Goal: Task Accomplishment & Management: Complete application form

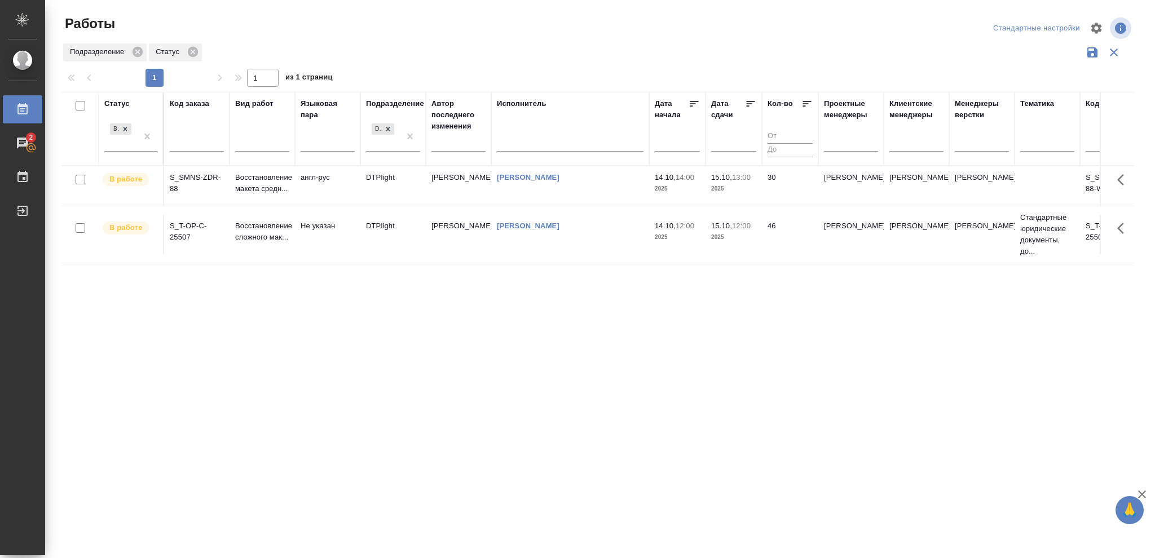
click at [741, 241] on p "2025" at bounding box center [733, 237] width 45 height 11
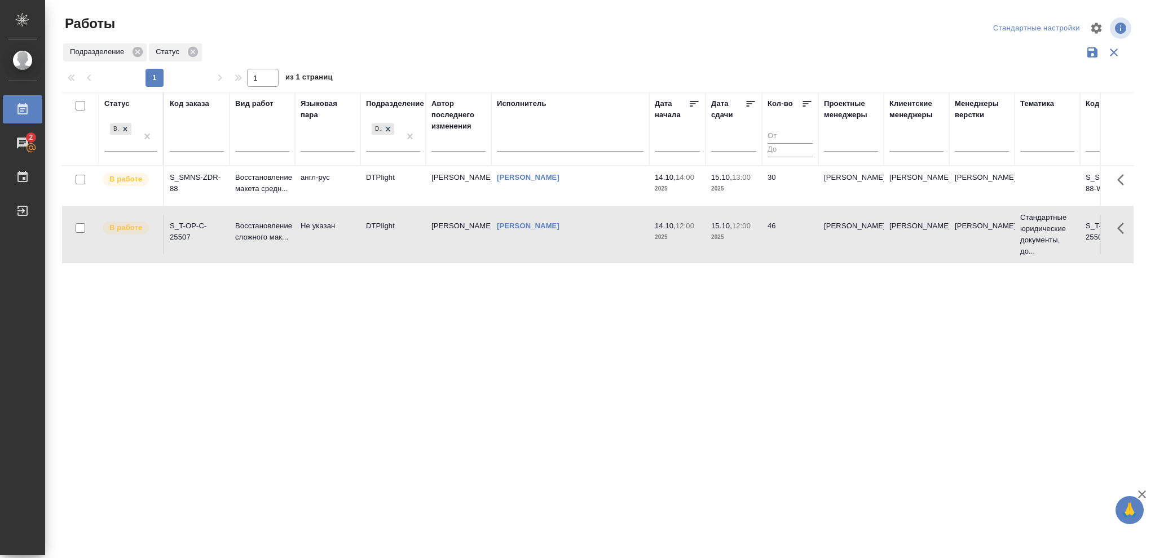
click at [741, 241] on p "2025" at bounding box center [733, 237] width 45 height 11
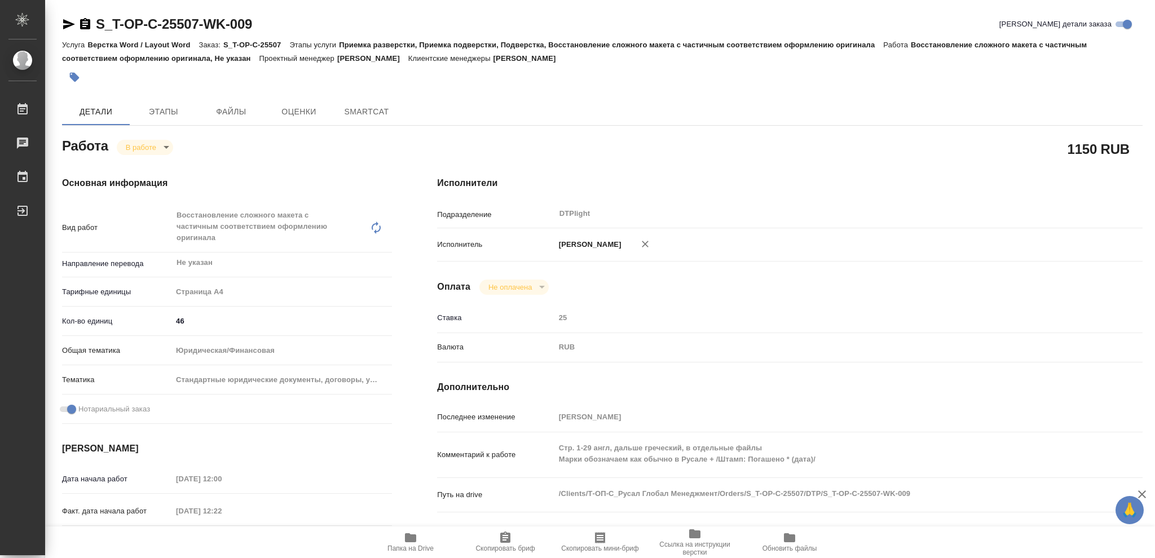
type textarea "x"
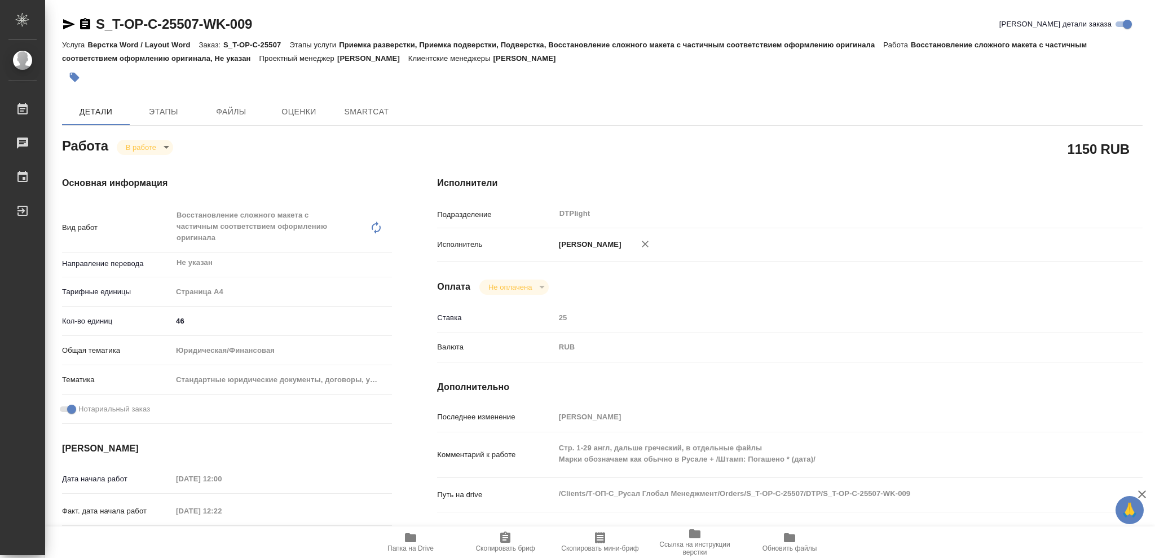
type textarea "x"
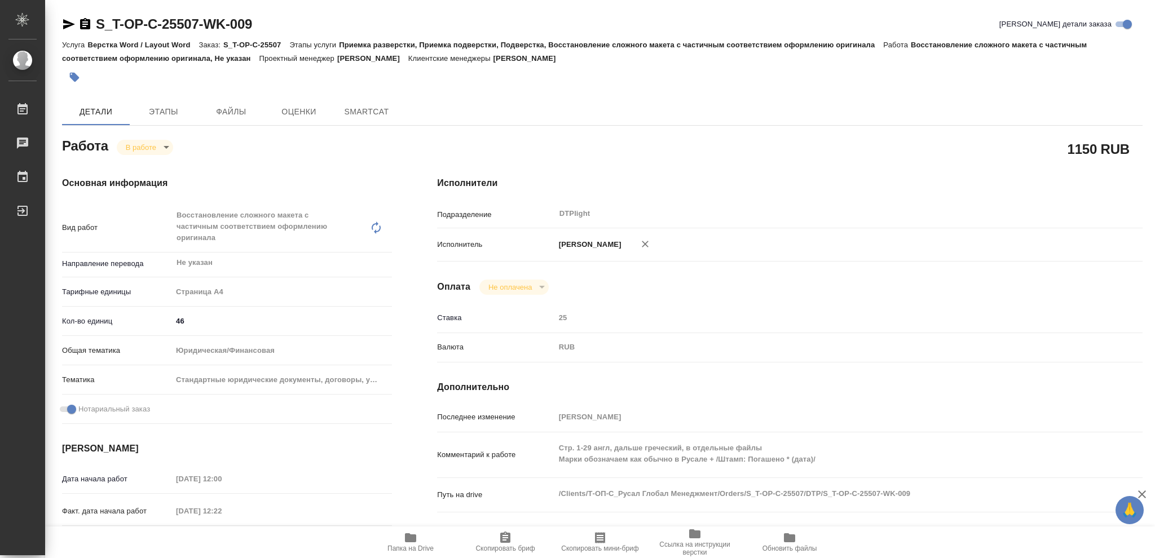
type textarea "x"
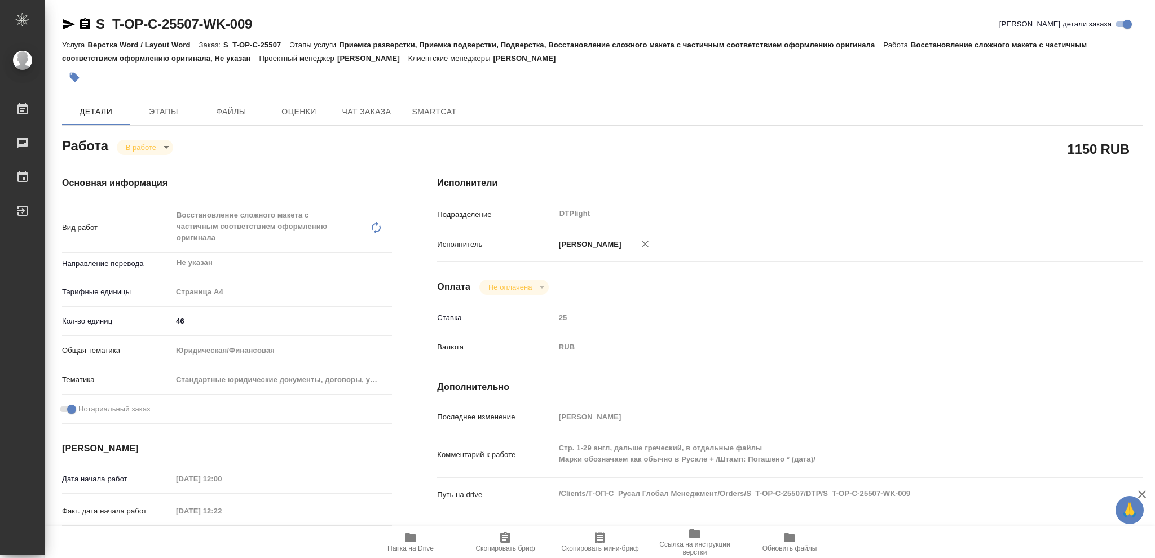
type textarea "x"
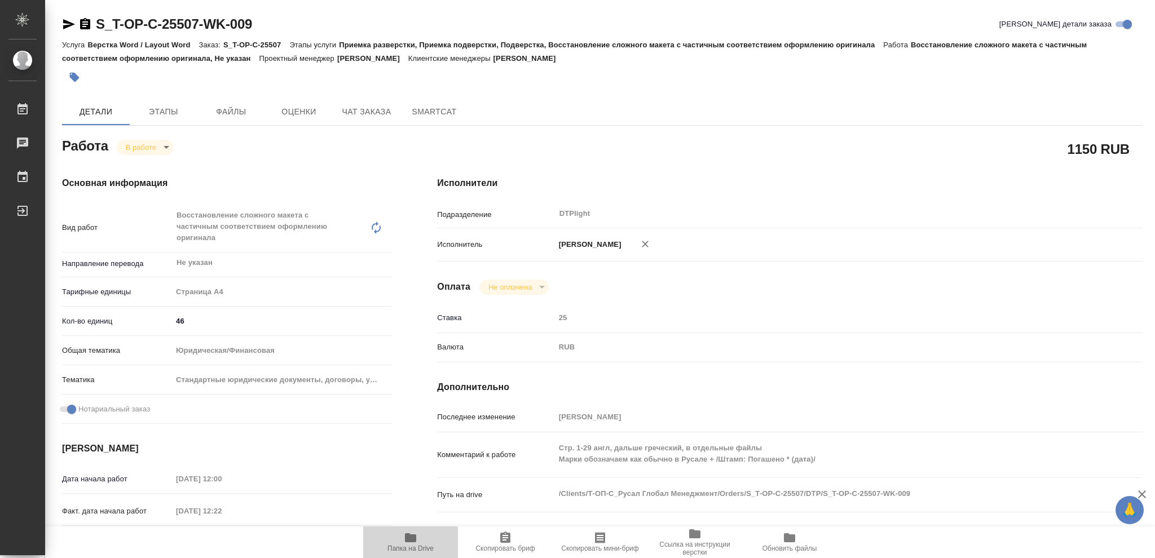
click at [409, 541] on icon "button" at bounding box center [410, 537] width 11 height 9
type textarea "x"
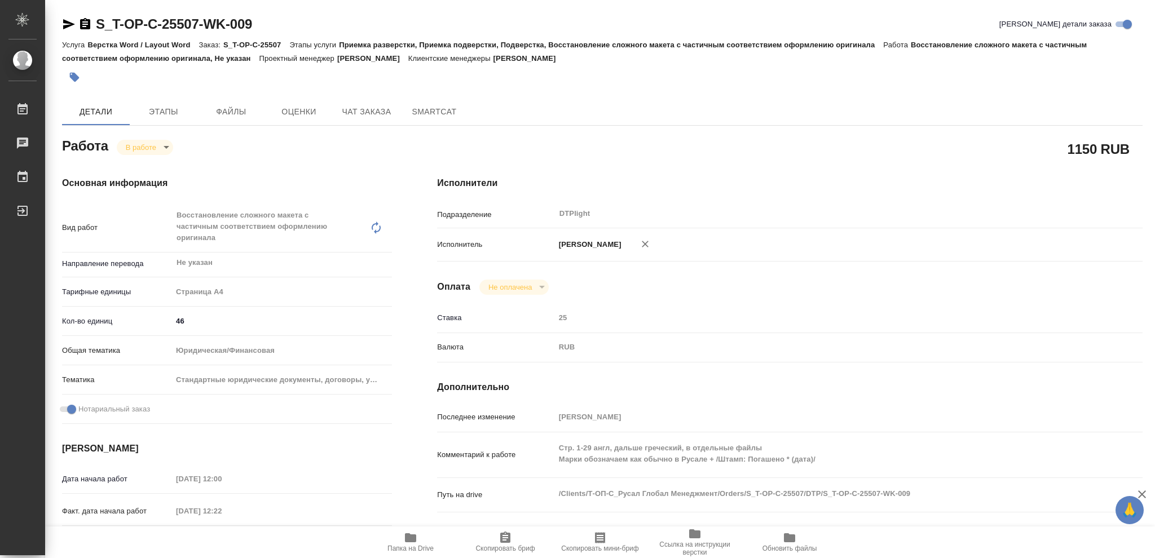
type textarea "x"
click at [167, 145] on body "🙏 .cls-1 fill:#fff; AWATERA Vasileva Olga Работы 2 Чаты График Выйти S_T-OP-C-2…" at bounding box center [577, 279] width 1155 height 558
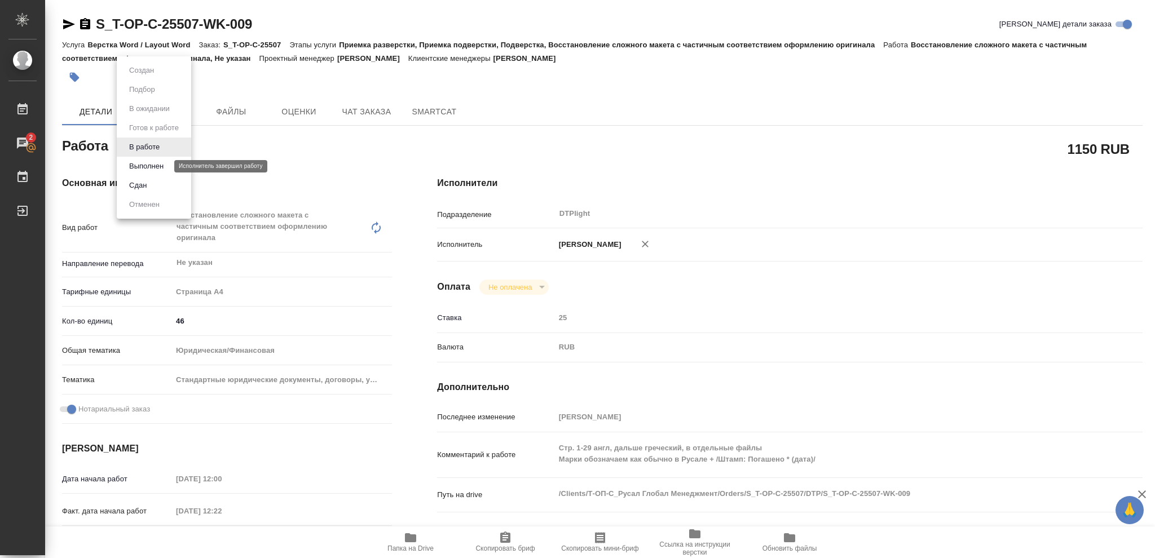
click at [156, 167] on button "Выполнен" at bounding box center [146, 166] width 41 height 12
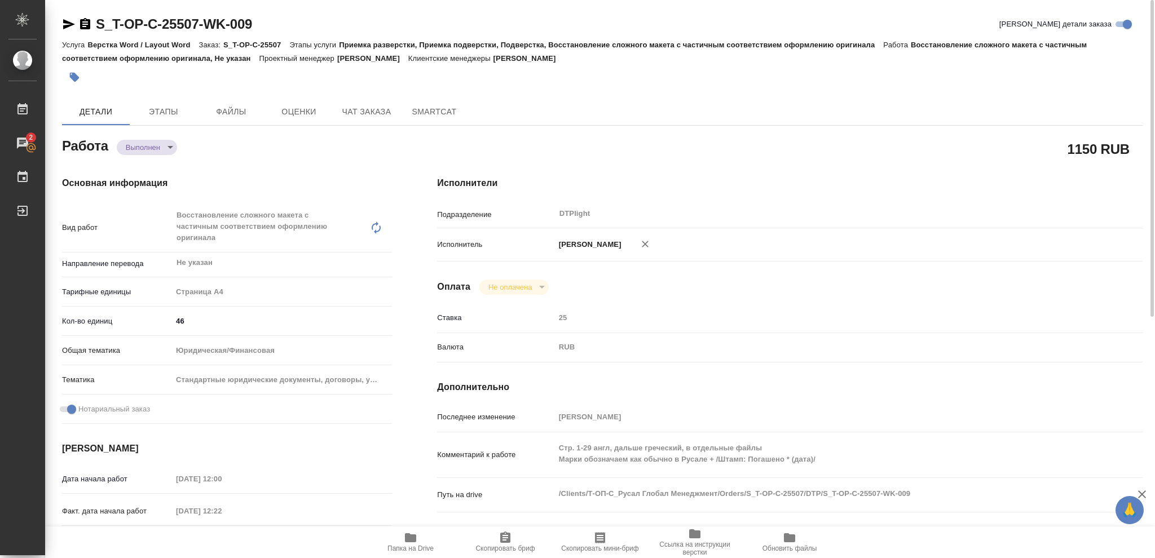
type textarea "x"
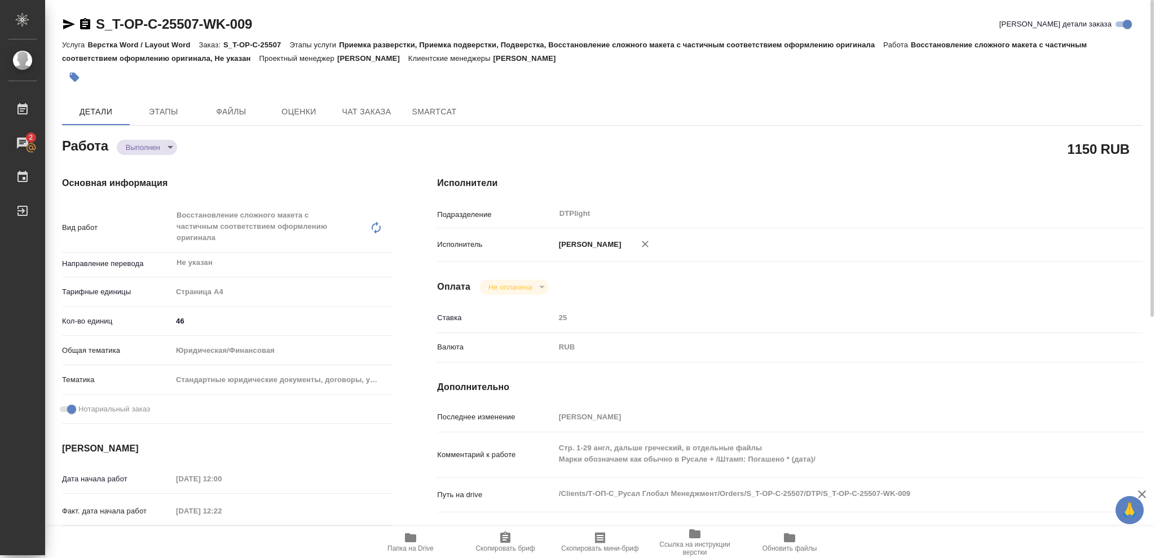
type textarea "x"
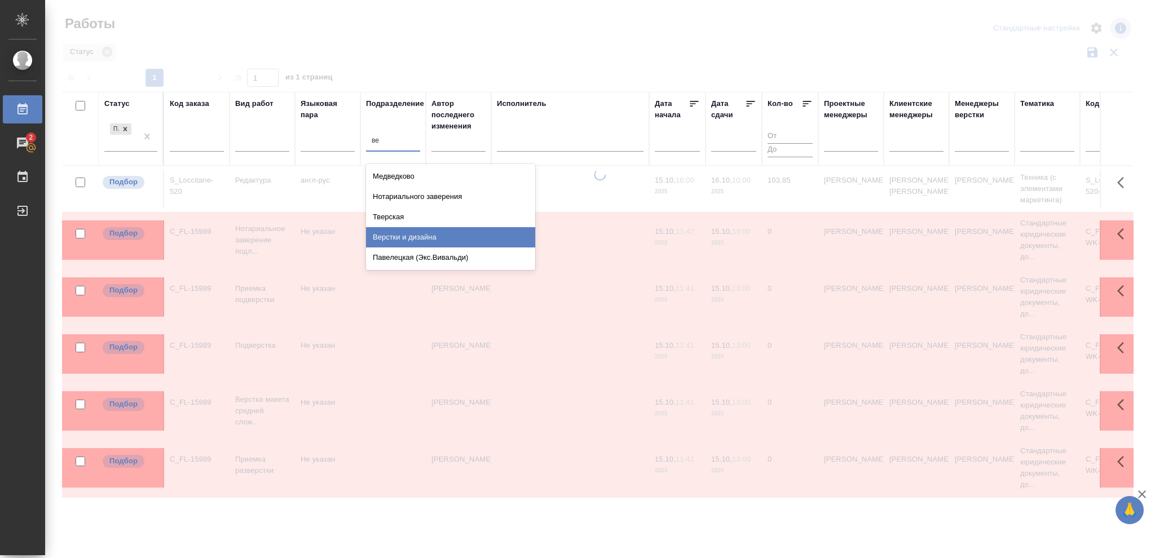
click at [426, 233] on div "Верстки и дизайна" at bounding box center [450, 237] width 169 height 20
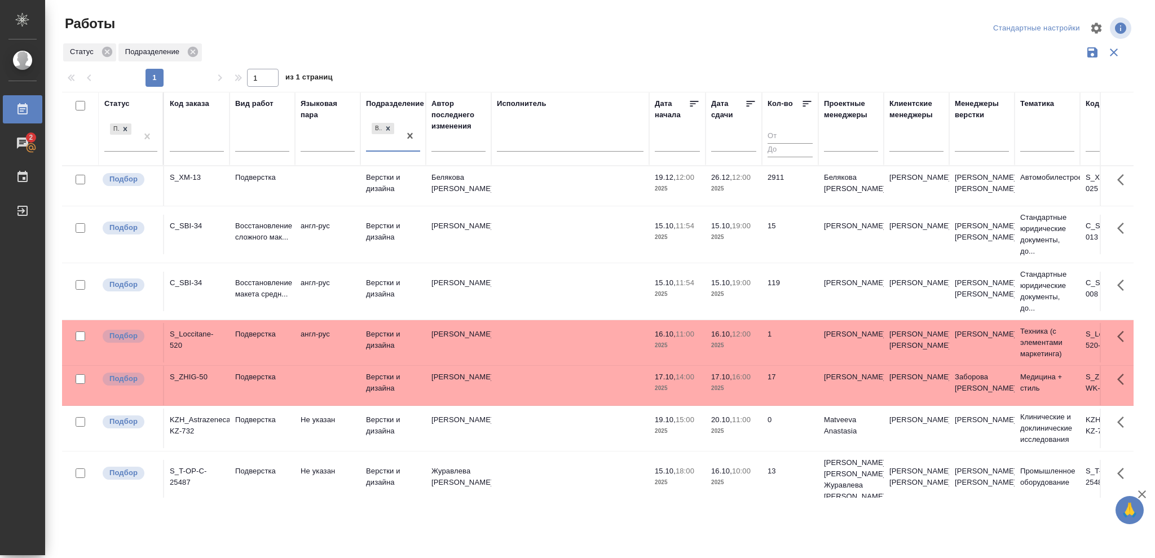
click at [732, 294] on p "2025" at bounding box center [733, 294] width 45 height 11
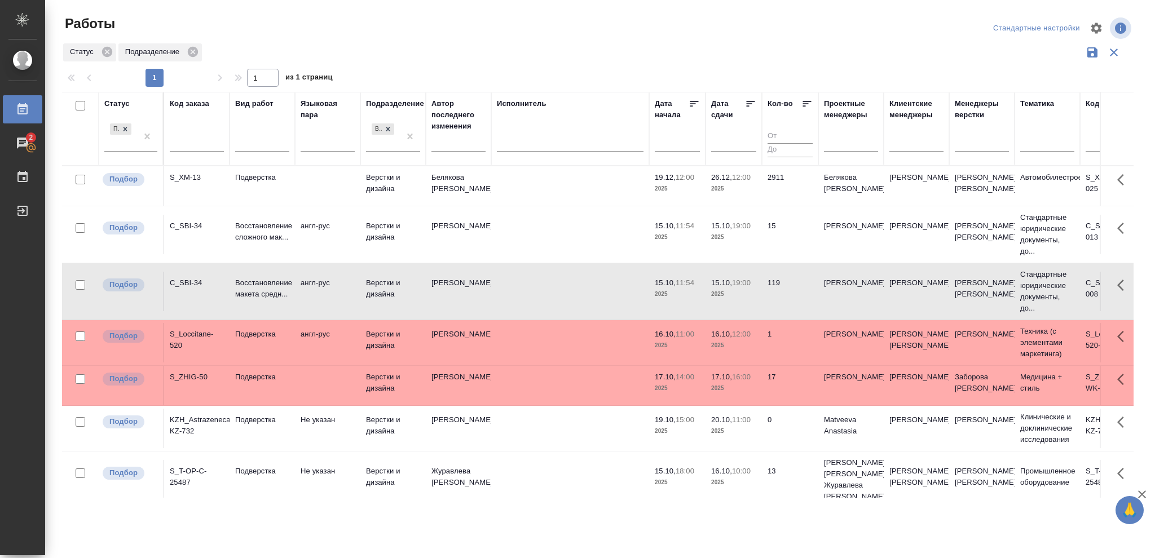
click at [732, 294] on p "2025" at bounding box center [733, 294] width 45 height 11
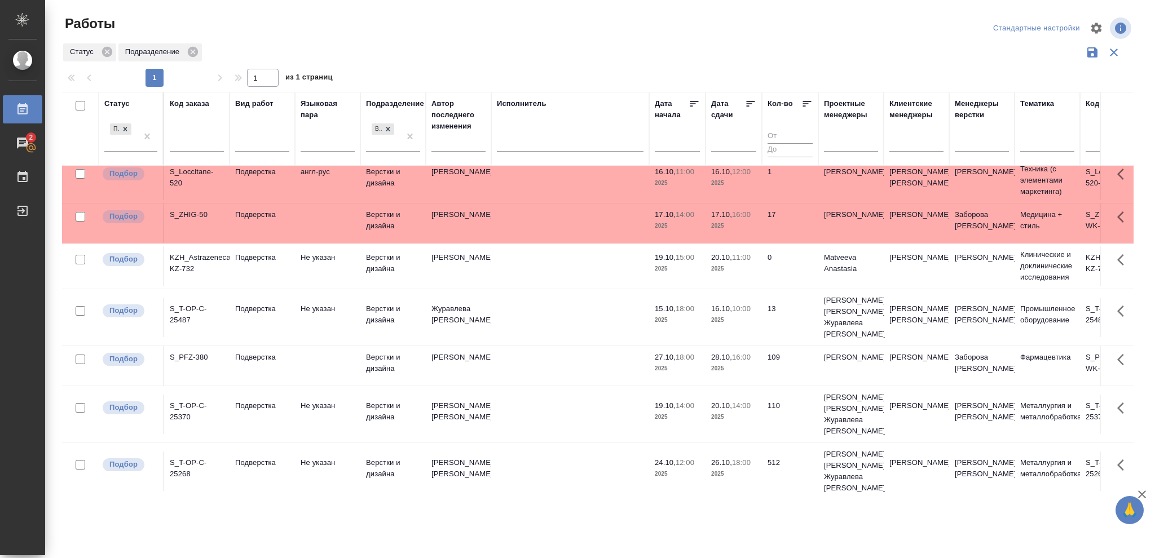
scroll to position [216, 0]
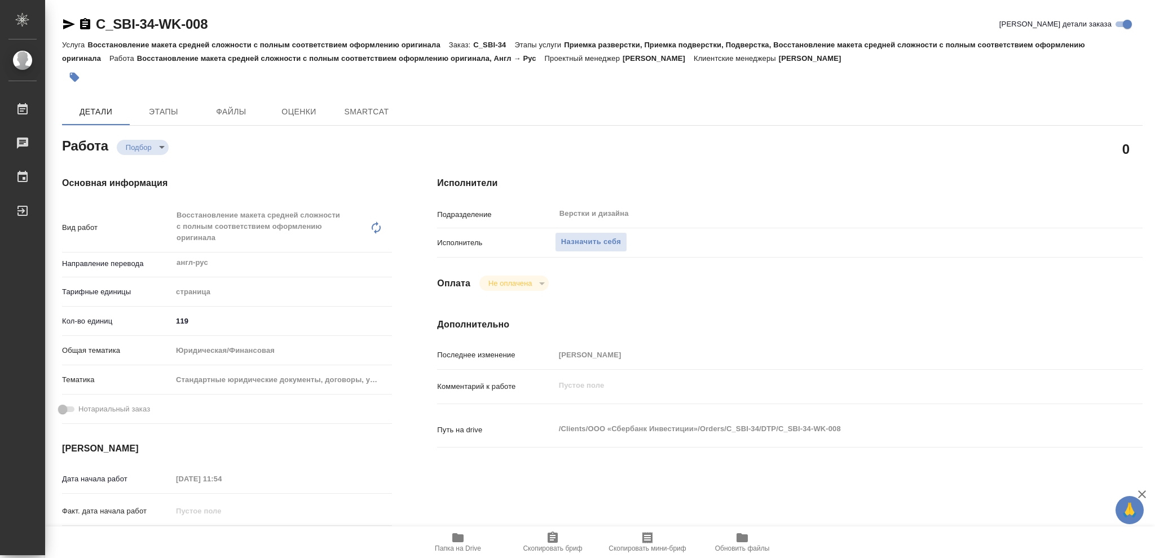
type textarea "x"
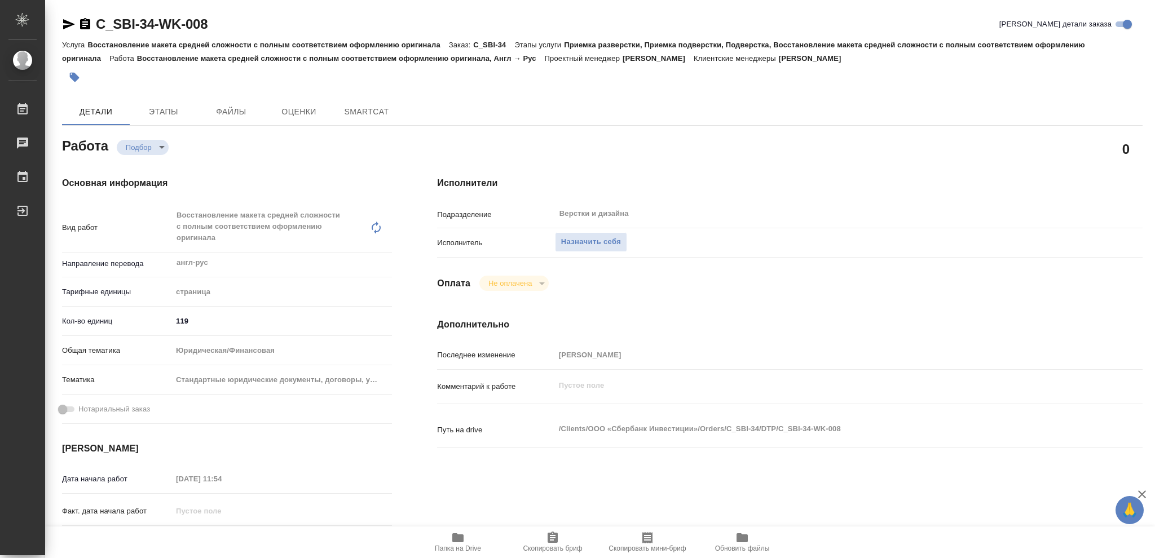
type textarea "x"
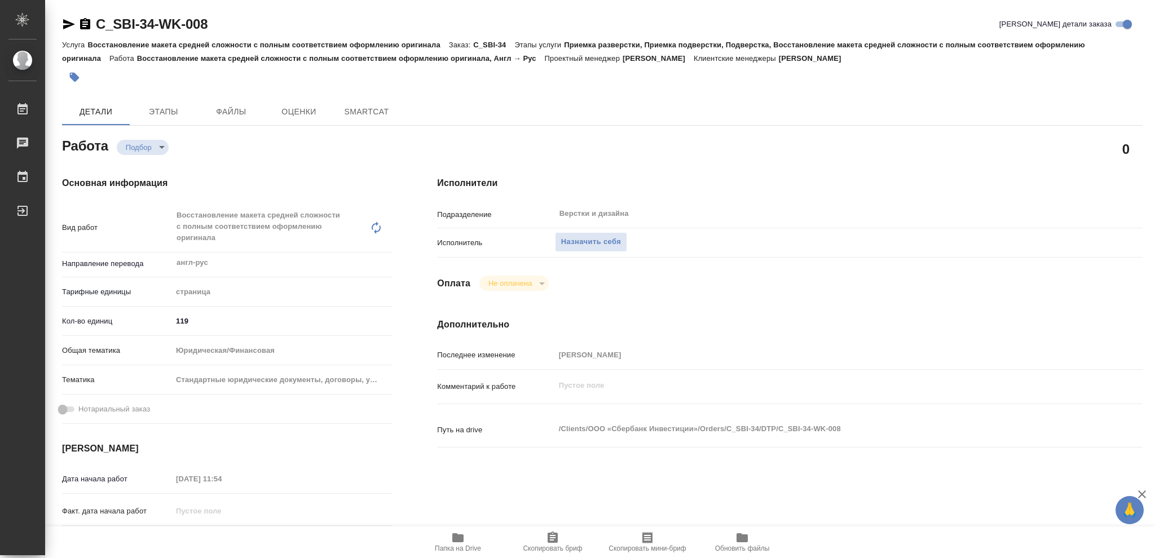
type textarea "x"
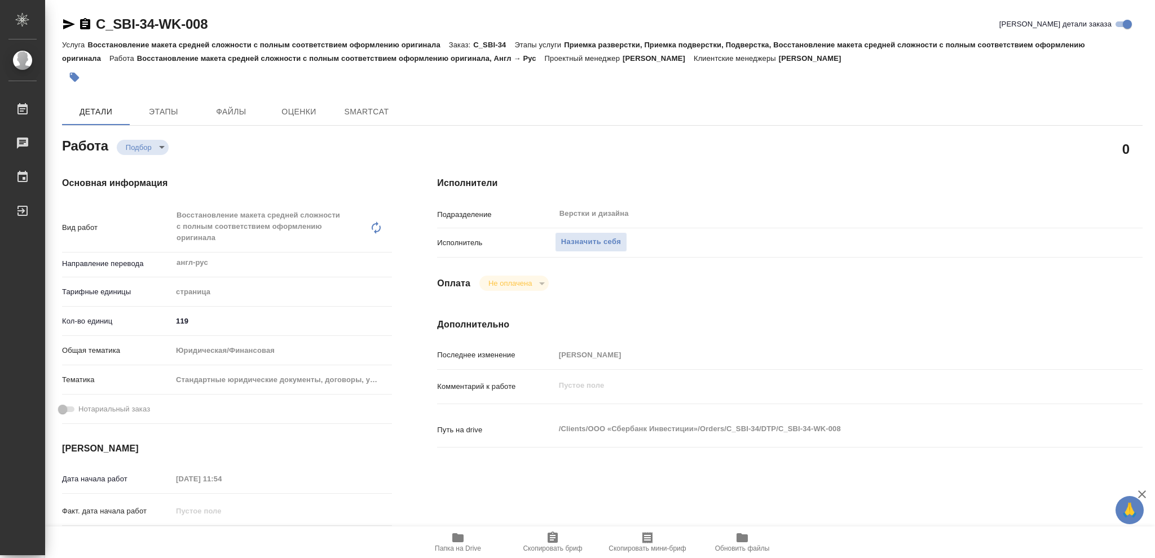
type textarea "x"
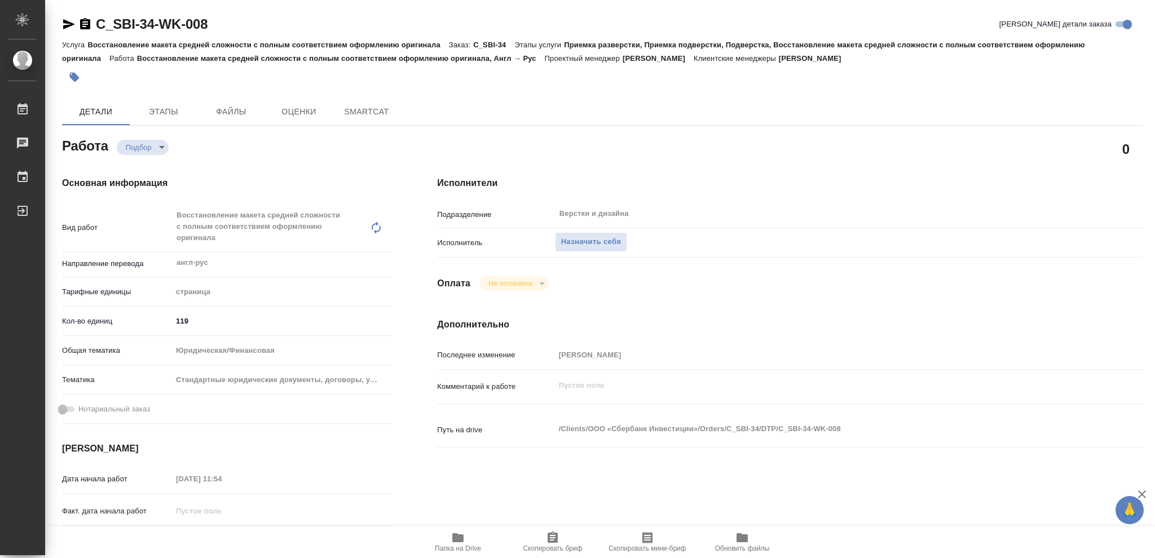
type textarea "x"
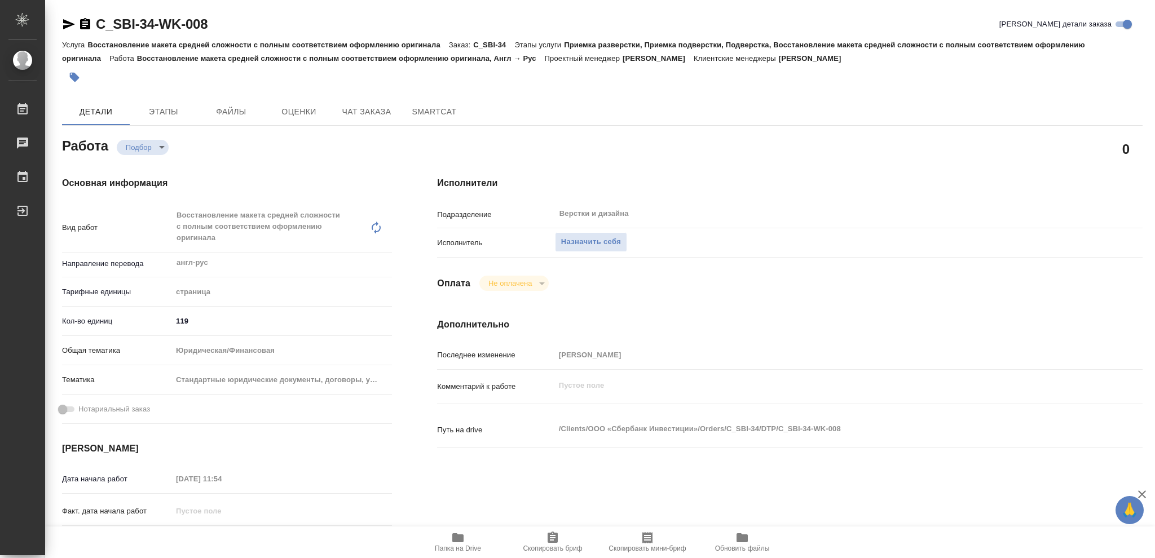
type textarea "x"
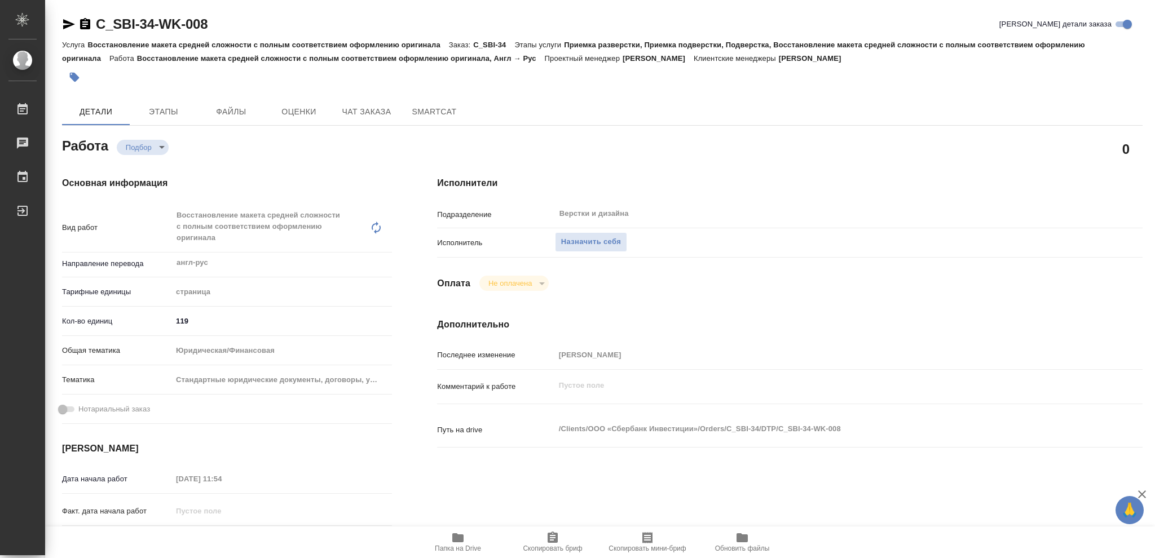
click at [455, 537] on icon "button" at bounding box center [457, 537] width 11 height 9
type textarea "x"
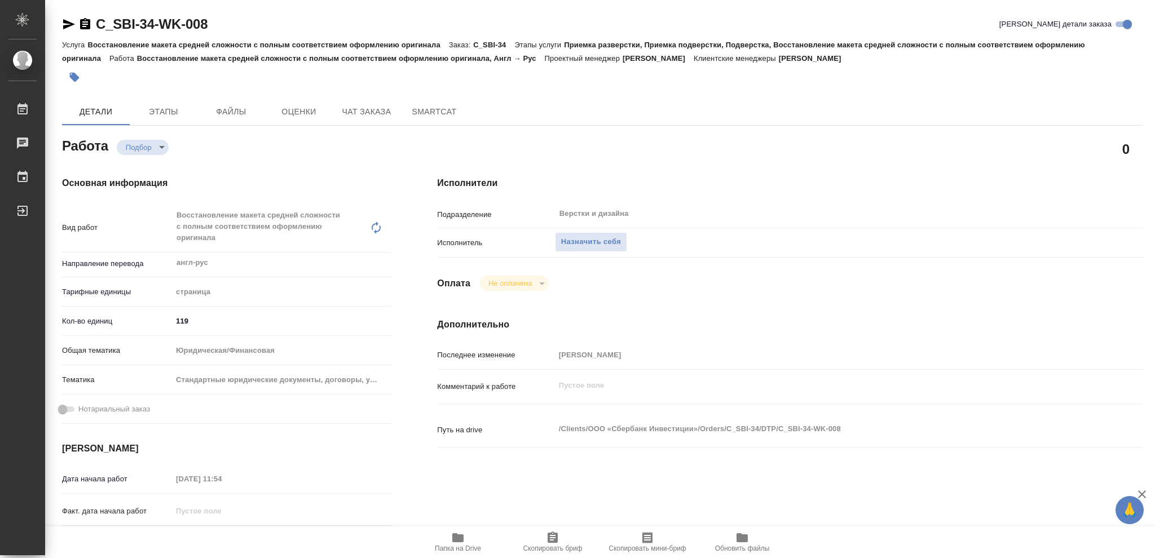
type textarea "x"
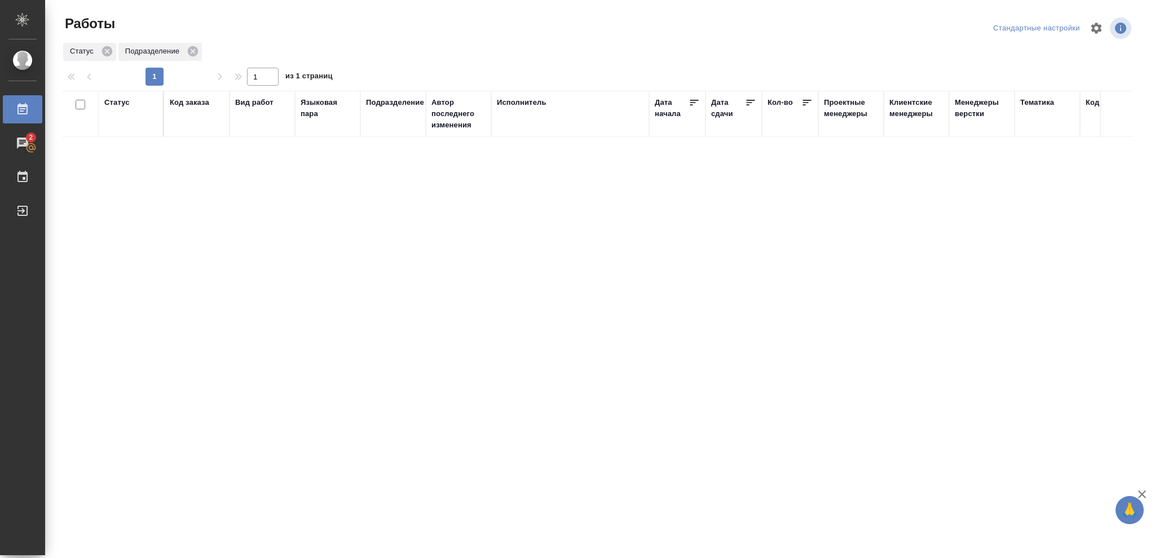
click at [118, 100] on div "Статус" at bounding box center [116, 102] width 25 height 11
click at [123, 132] on icon at bounding box center [125, 131] width 4 height 4
click at [126, 130] on icon at bounding box center [125, 128] width 4 height 4
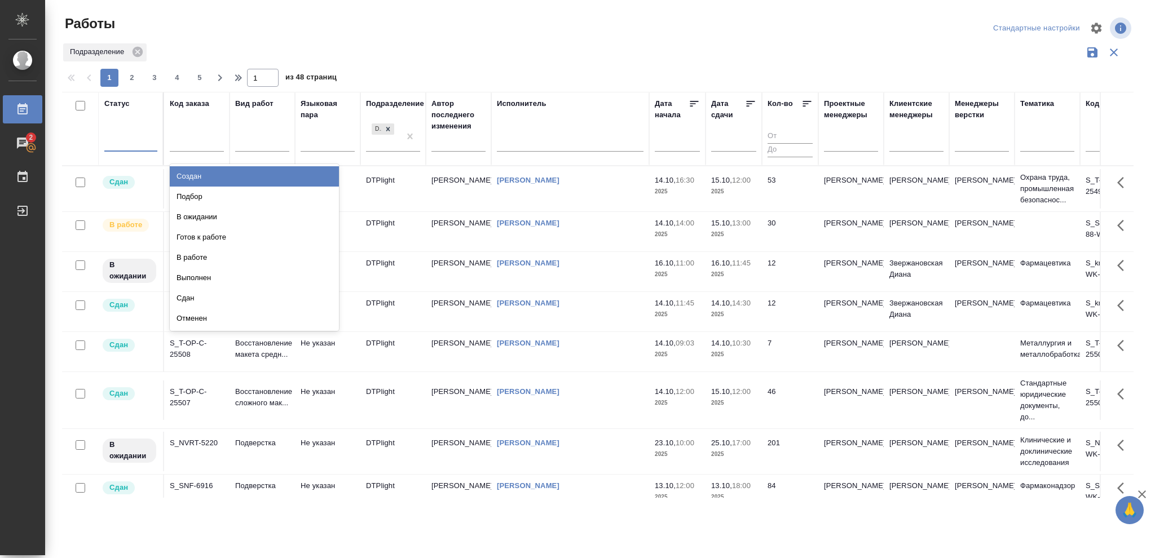
click at [121, 141] on div at bounding box center [130, 140] width 53 height 16
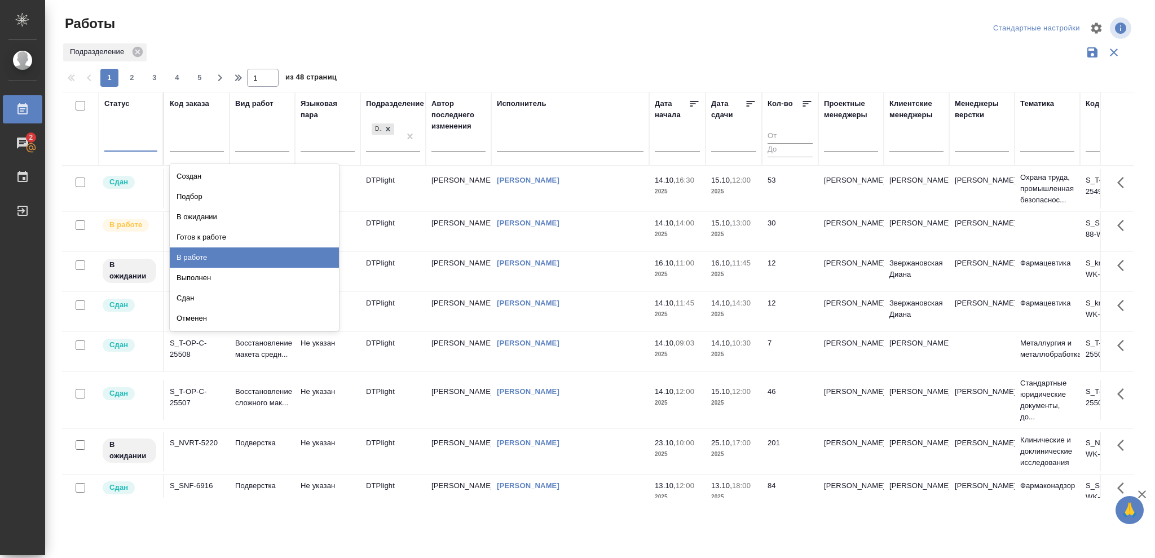
click at [196, 258] on div "В работе" at bounding box center [254, 257] width 169 height 20
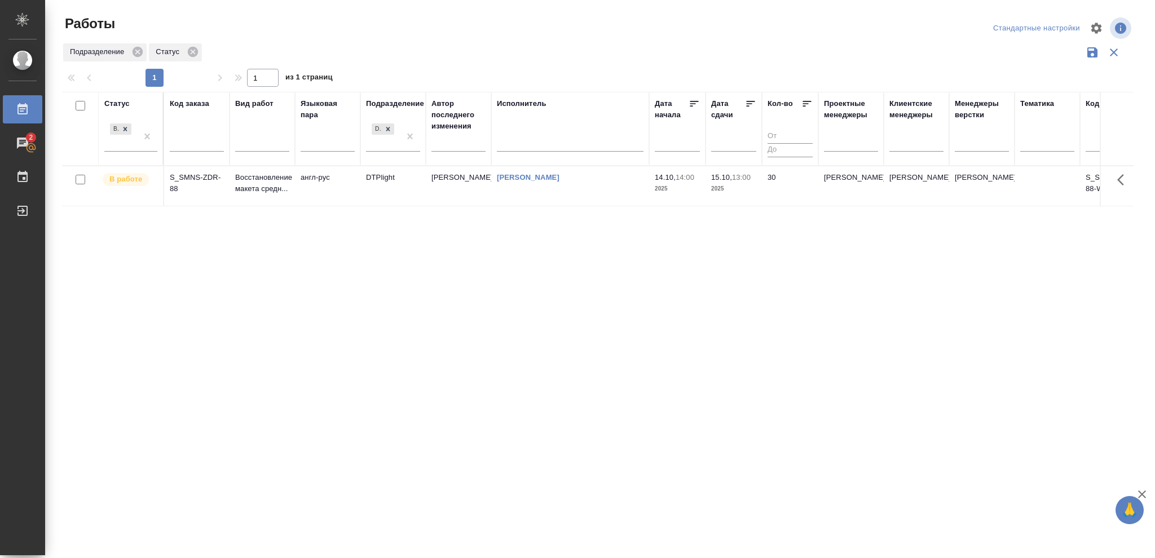
click at [749, 189] on p "2025" at bounding box center [733, 188] width 45 height 11
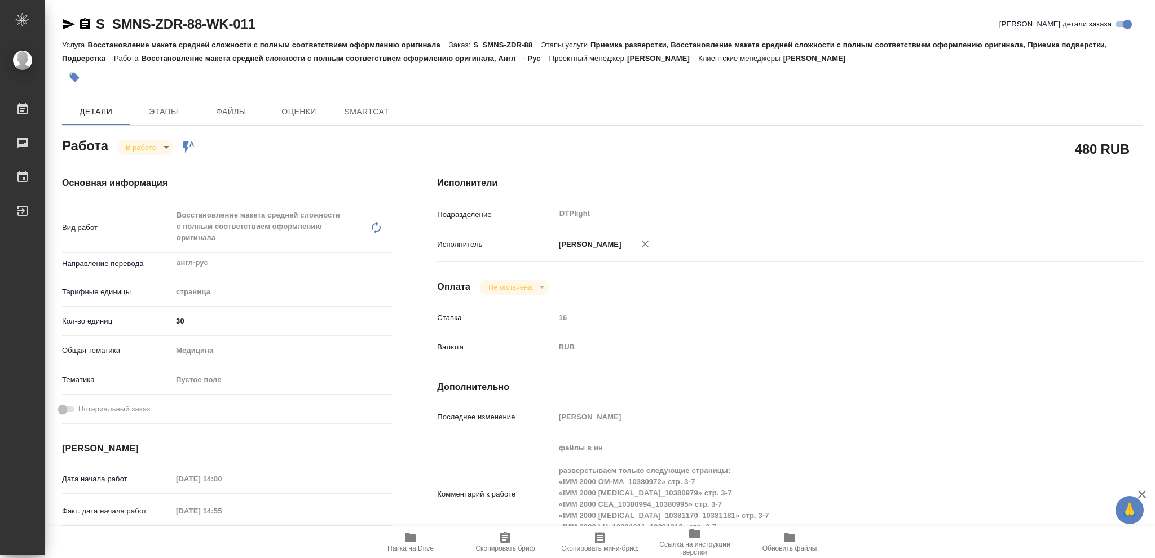
type textarea "x"
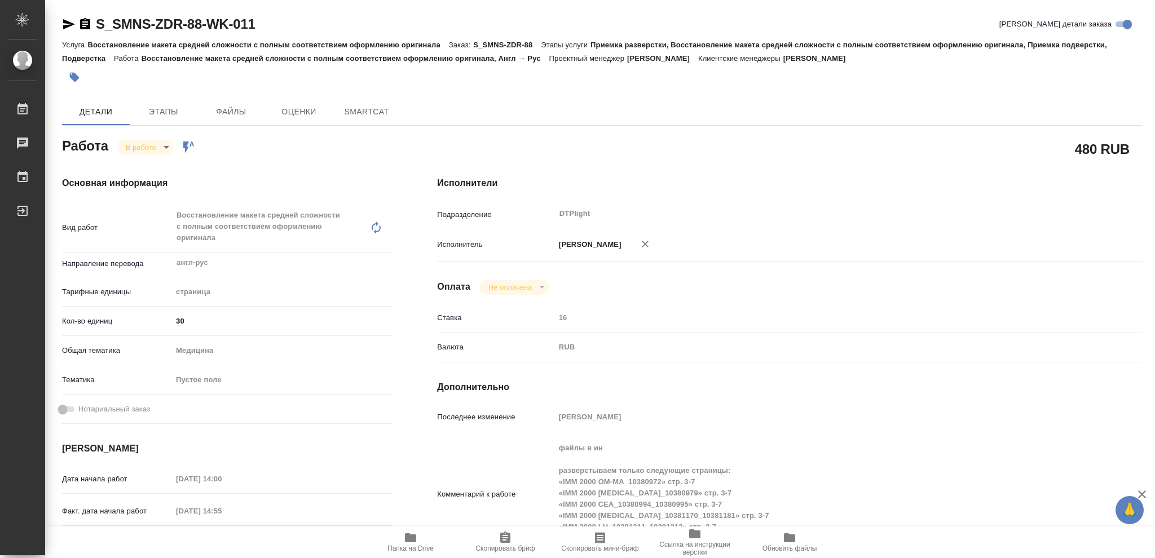
type textarea "x"
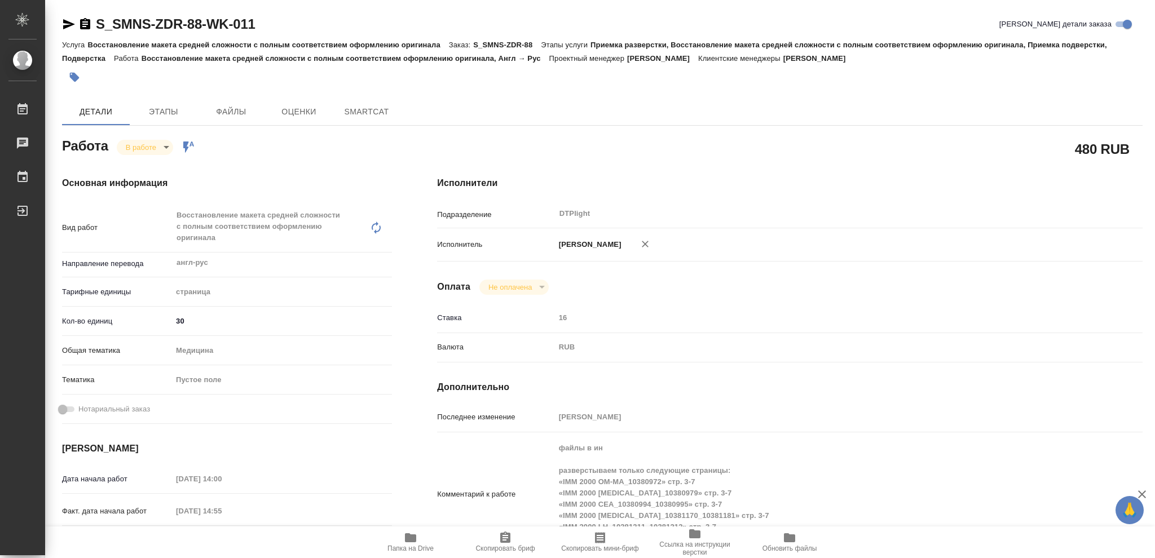
type textarea "x"
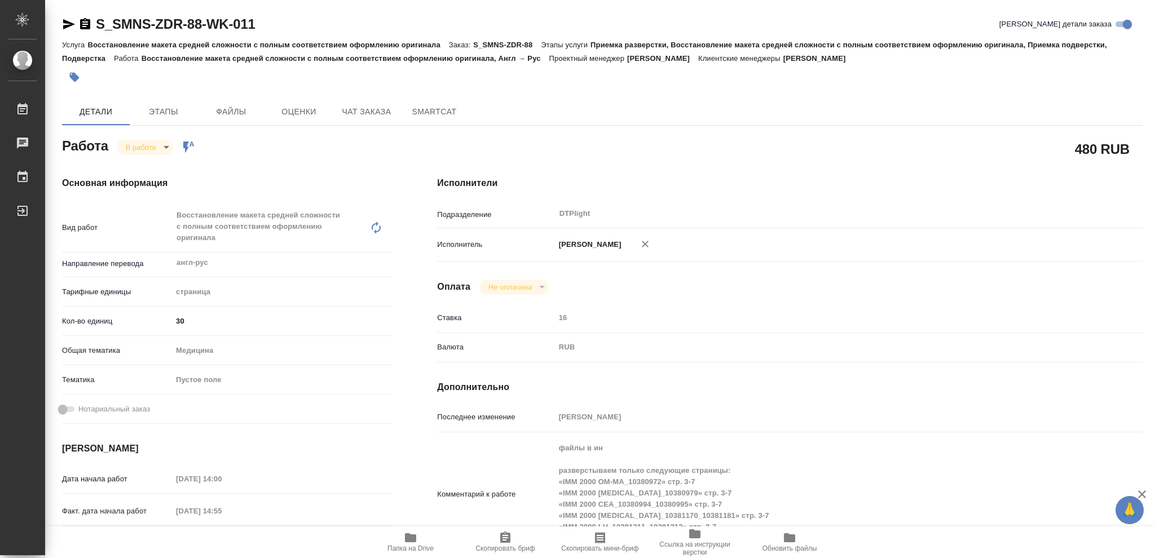
click at [412, 538] on icon "button" at bounding box center [410, 537] width 11 height 9
type textarea "x"
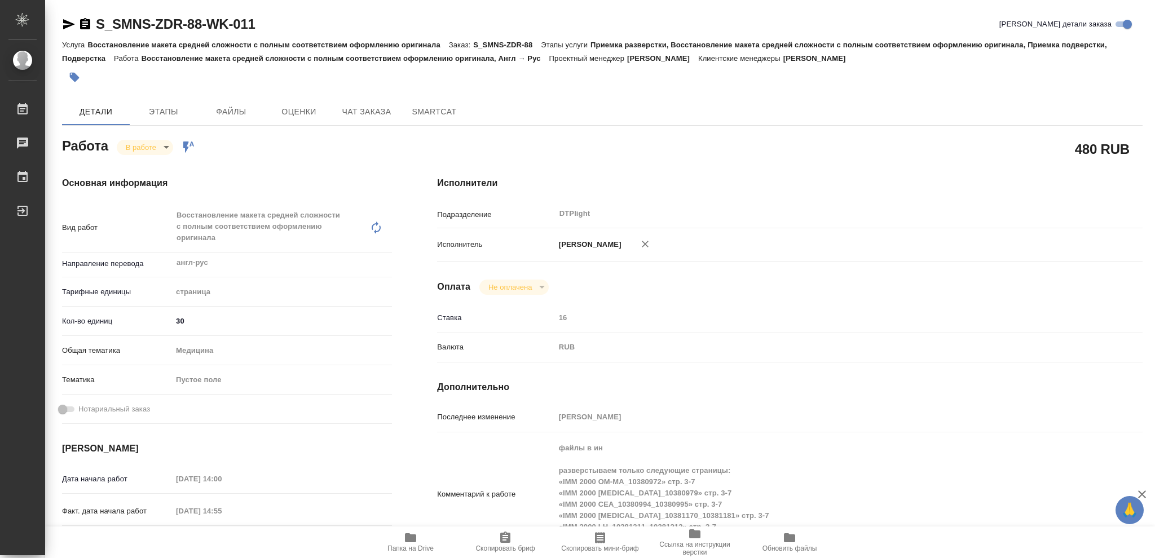
type textarea "x"
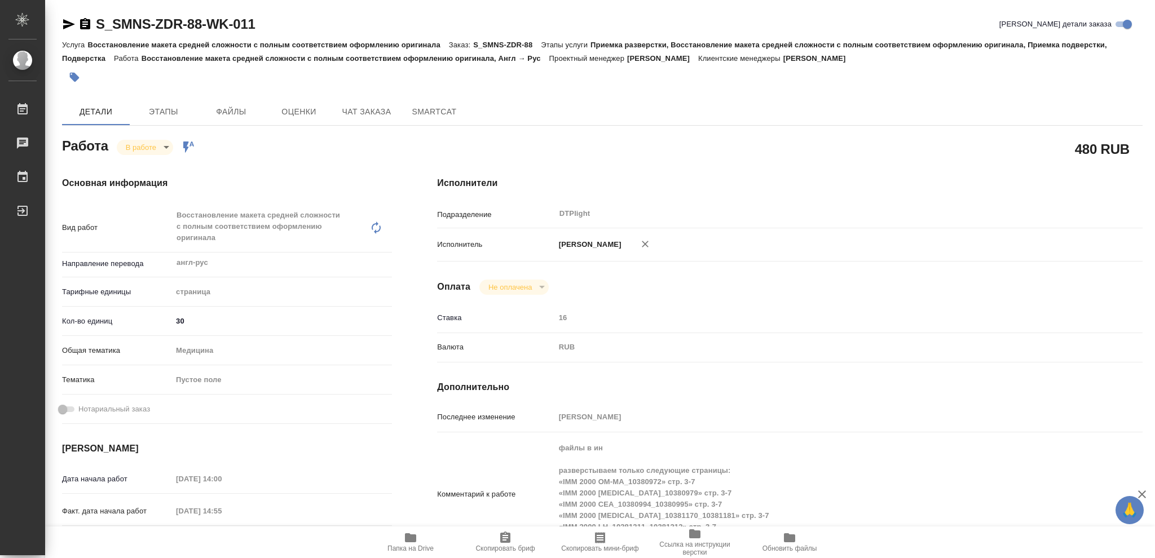
type textarea "x"
click at [412, 542] on icon "button" at bounding box center [410, 537] width 11 height 9
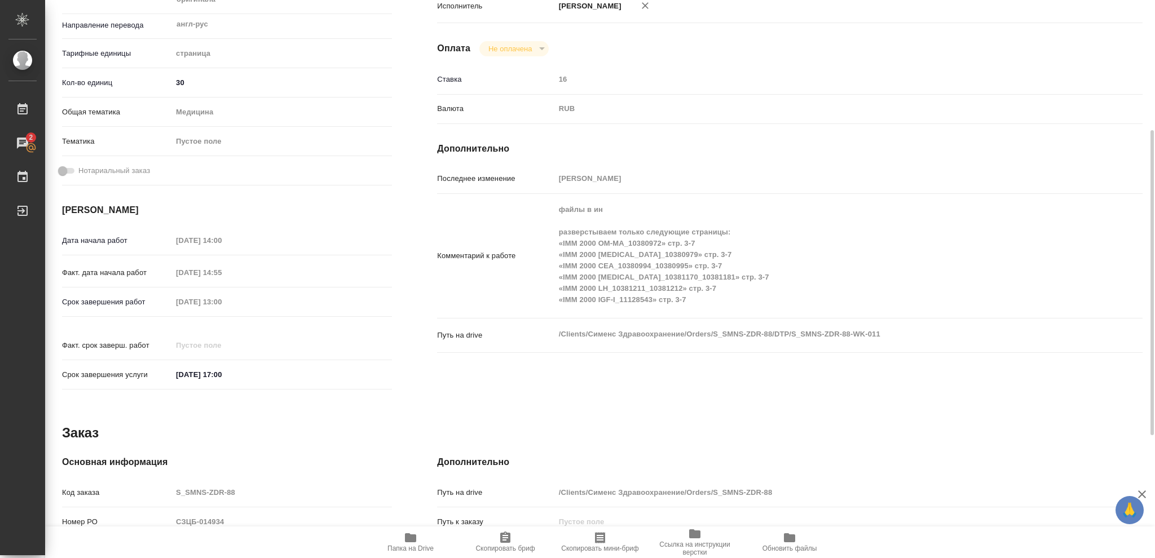
scroll to position [88, 0]
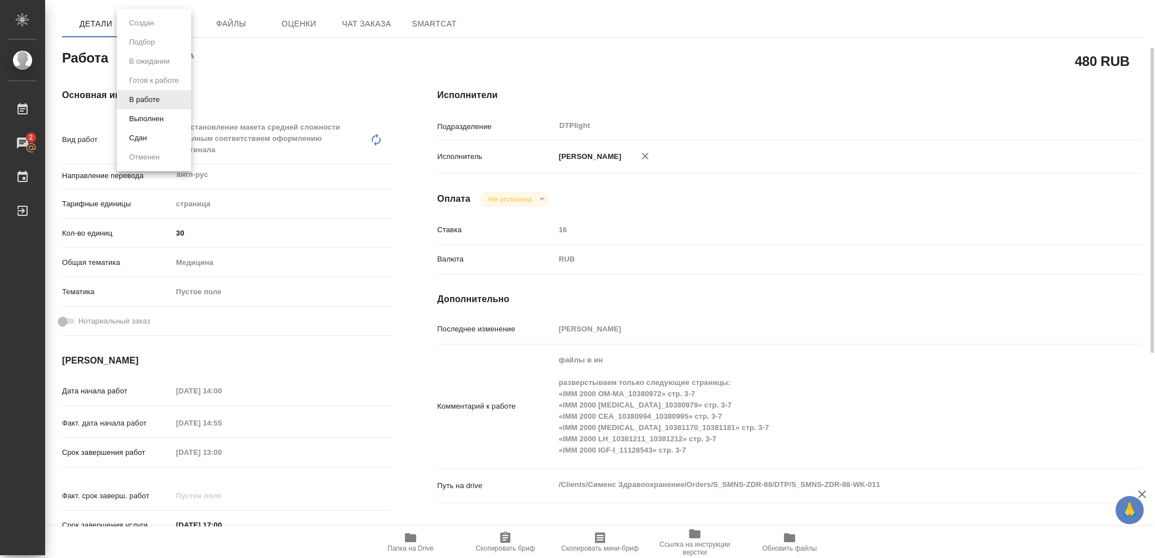
click at [166, 59] on body "🙏 .cls-1 fill:#fff; AWATERA Vasileva Olga Работы 2 Чаты График Выйти S_SMNS-ZDR…" at bounding box center [577, 279] width 1155 height 558
click at [149, 116] on button "Выполнен" at bounding box center [146, 119] width 41 height 12
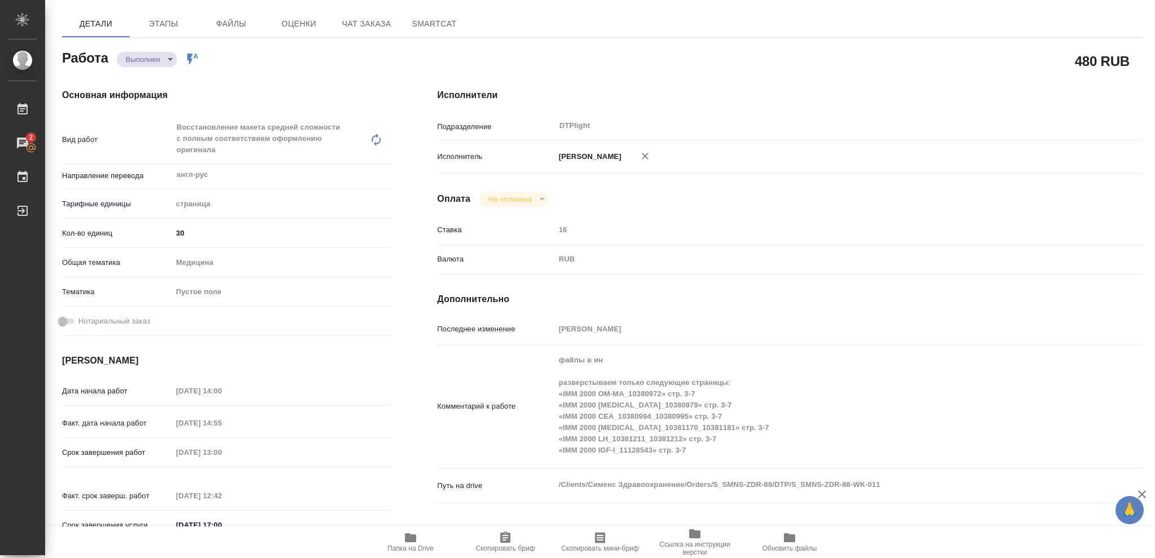
type textarea "x"
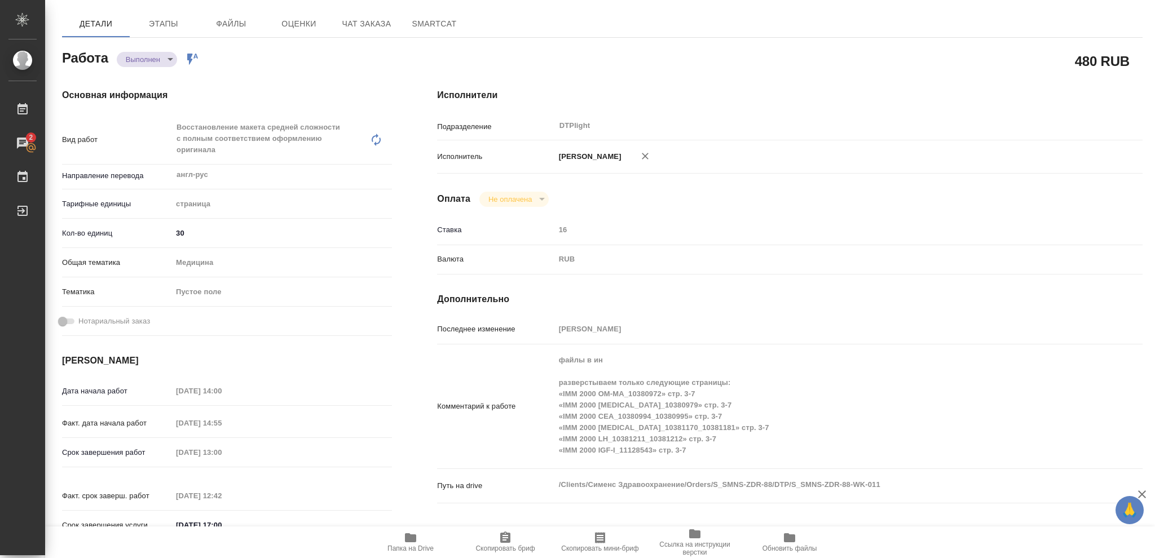
type textarea "x"
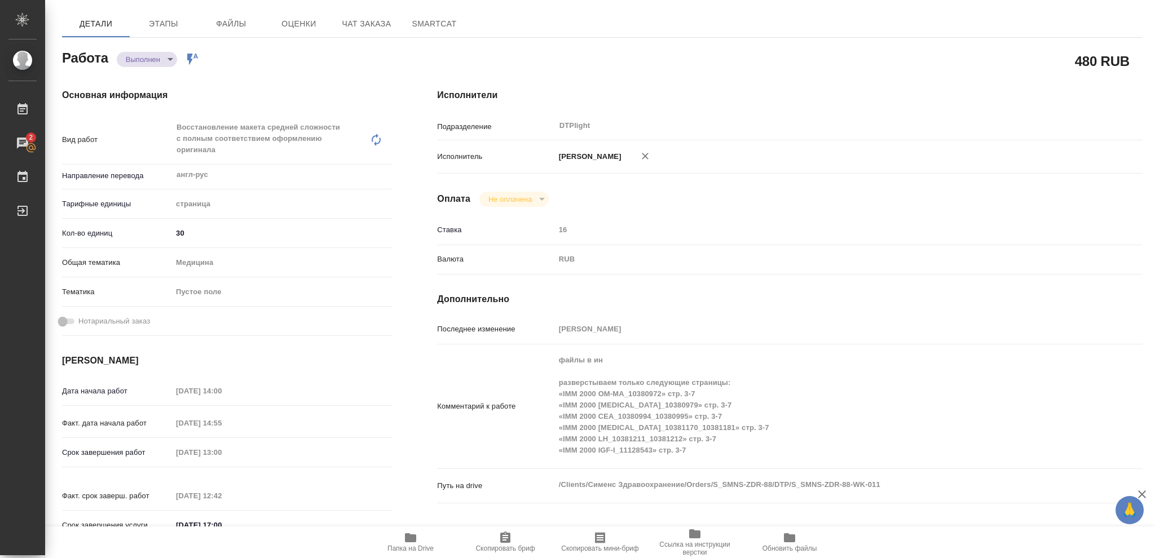
type textarea "x"
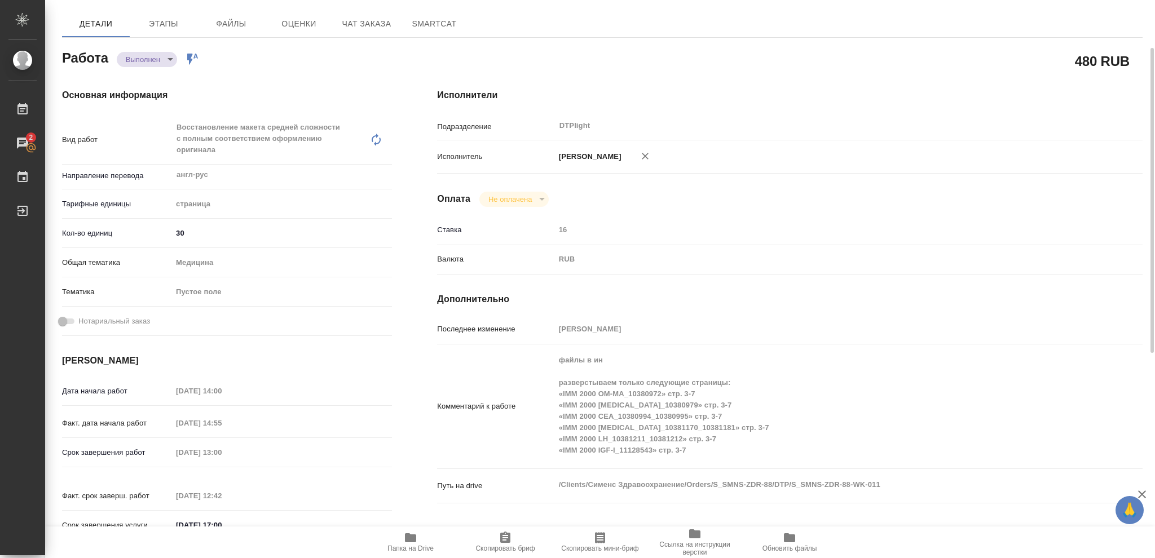
type textarea "x"
